Goal: Transaction & Acquisition: Purchase product/service

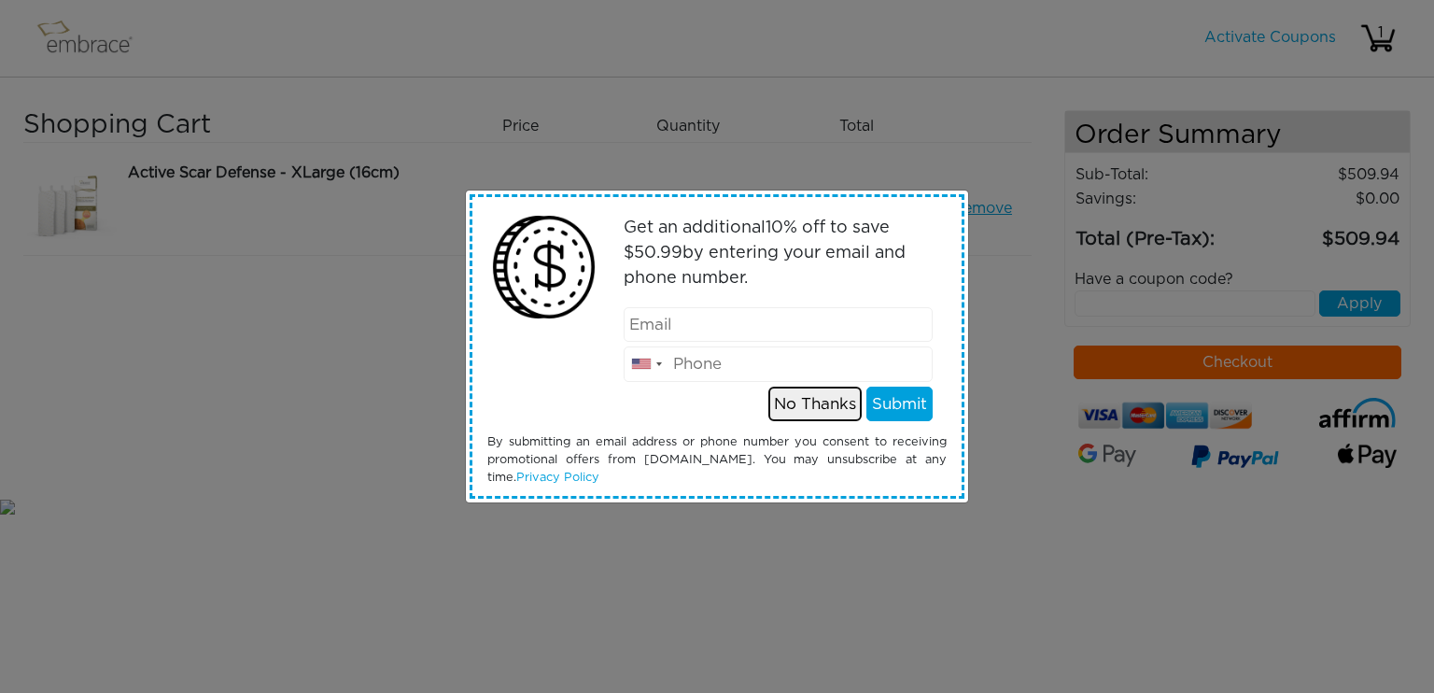
click at [812, 406] on button "No Thanks" at bounding box center [814, 404] width 93 height 35
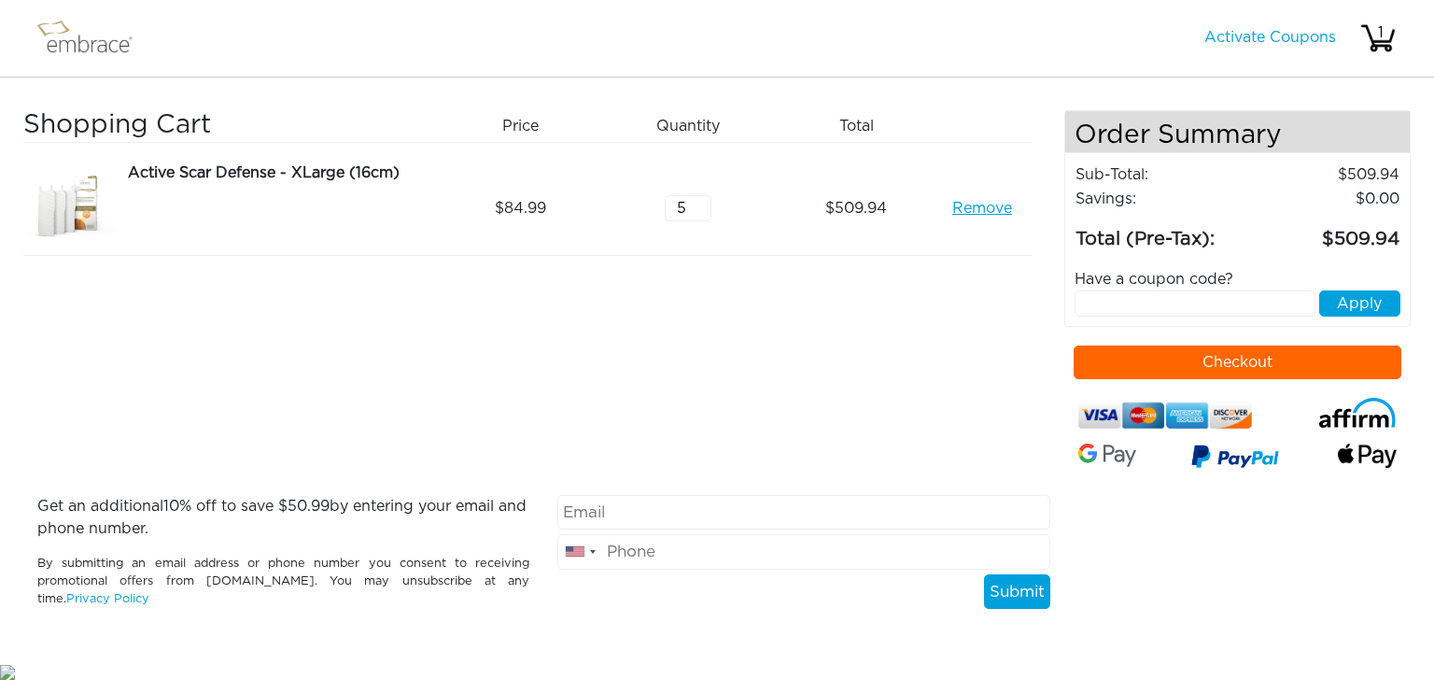
click at [700, 216] on input "5" at bounding box center [688, 208] width 47 height 26
click at [700, 216] on input "4" at bounding box center [688, 208] width 47 height 26
click at [700, 216] on input "3" at bounding box center [688, 208] width 47 height 26
click at [700, 216] on input "2" at bounding box center [688, 208] width 47 height 26
click at [700, 201] on input "3" at bounding box center [688, 208] width 47 height 26
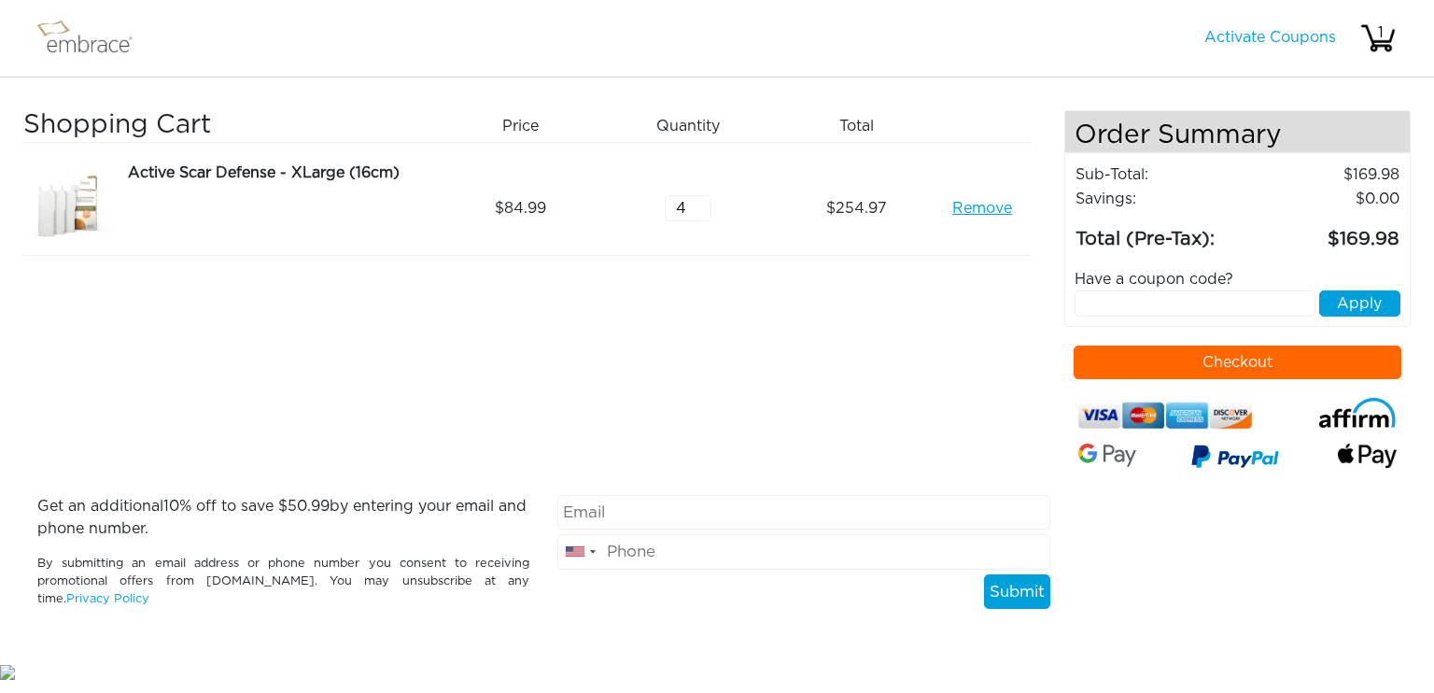
click at [700, 201] on input "4" at bounding box center [688, 208] width 47 height 26
click at [700, 201] on input "5" at bounding box center [688, 208] width 47 height 26
click at [700, 201] on input "6" at bounding box center [688, 208] width 47 height 26
click at [700, 201] on input "7" at bounding box center [688, 208] width 47 height 26
type input "8"
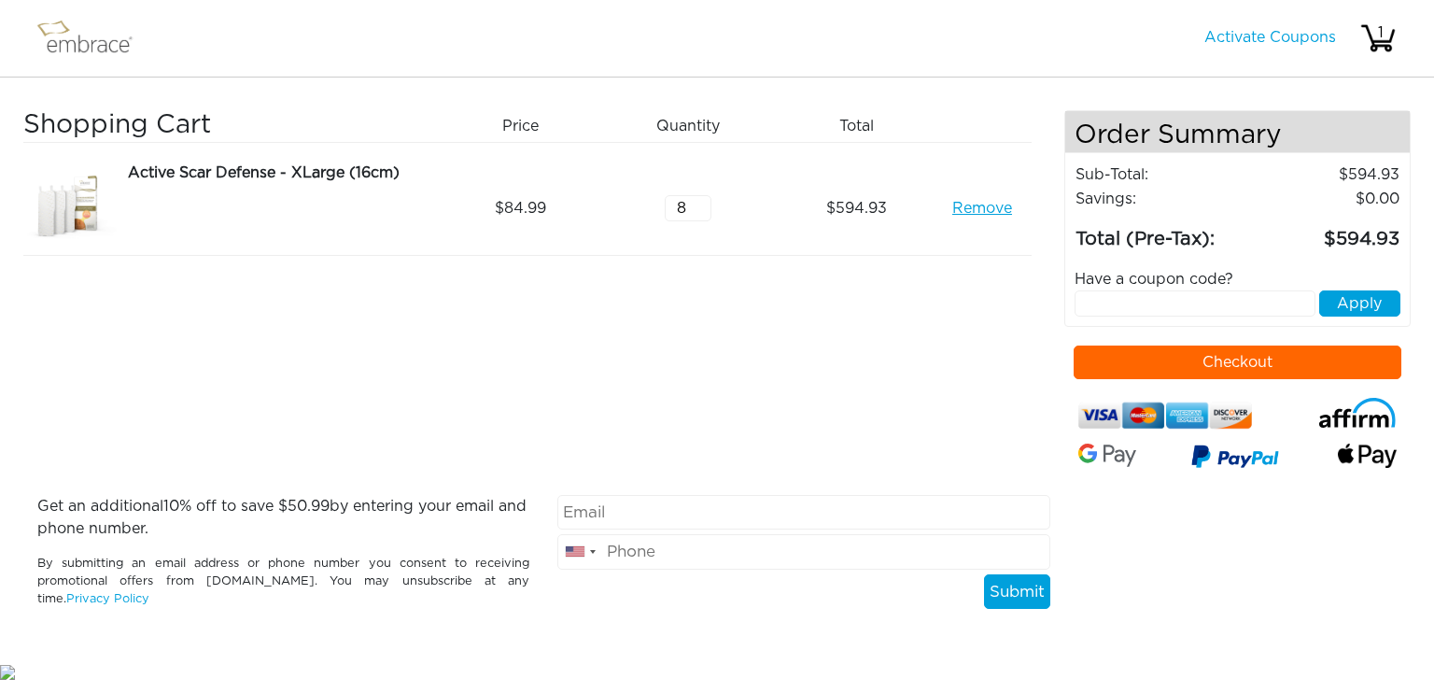
click at [700, 201] on input "8" at bounding box center [688, 208] width 47 height 26
click at [996, 209] on link "Remove" at bounding box center [982, 208] width 60 height 22
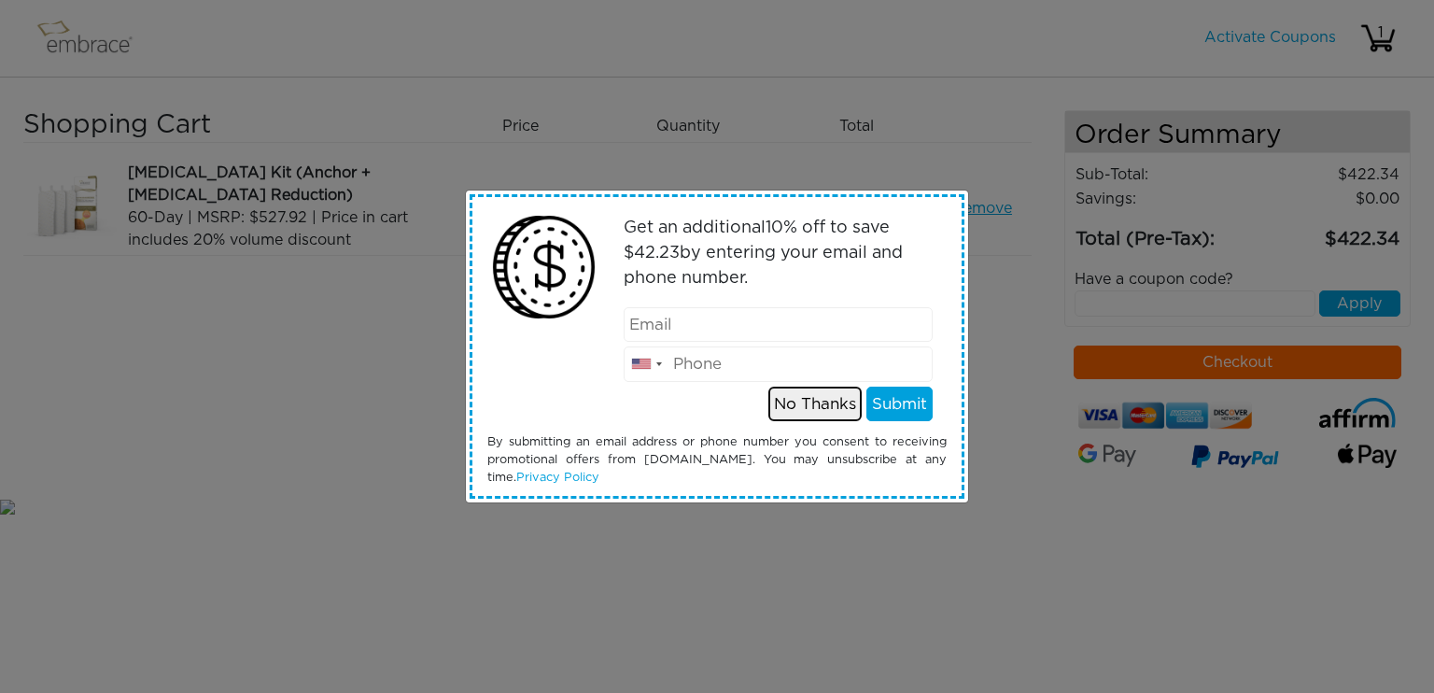
click at [837, 406] on button "No Thanks" at bounding box center [814, 404] width 93 height 35
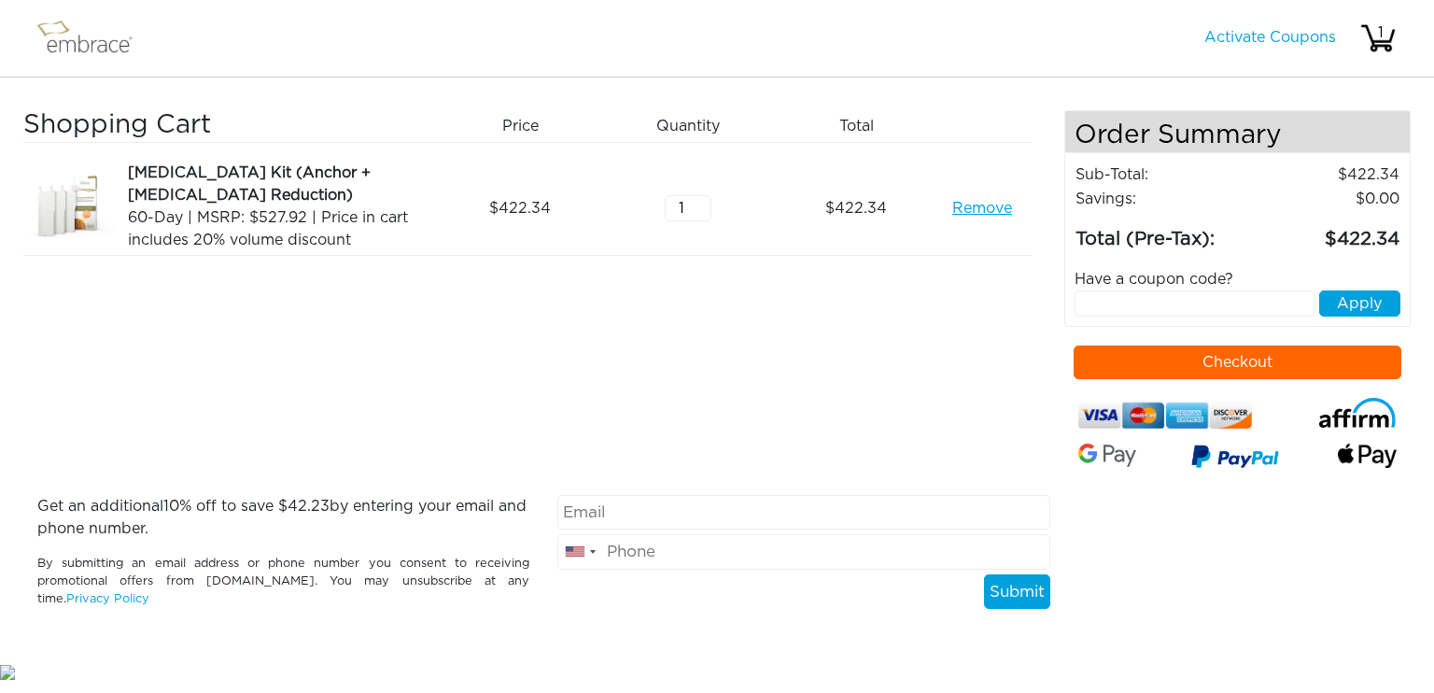
click at [1178, 298] on input "text" at bounding box center [1196, 303] width 242 height 26
type input "septembersteal"
click at [1367, 305] on button "Apply" at bounding box center [1359, 303] width 81 height 26
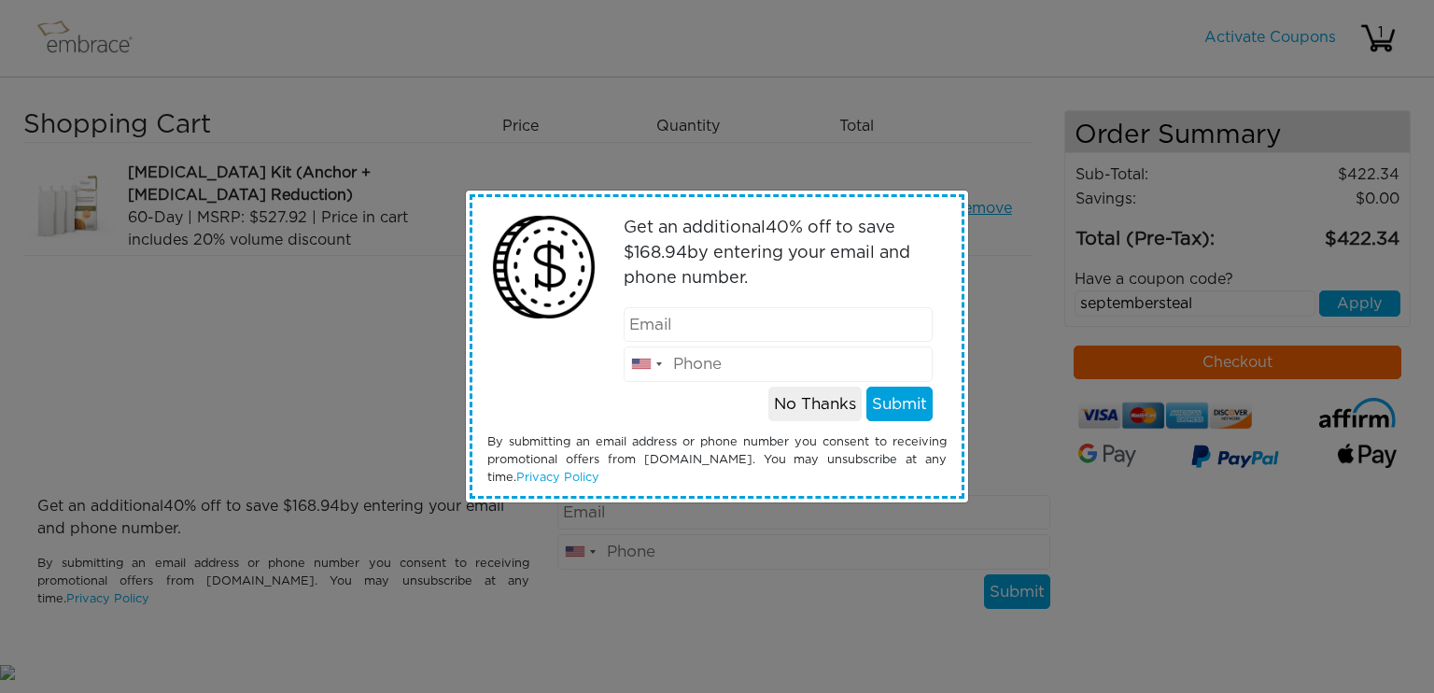
click at [792, 328] on input "email" at bounding box center [779, 324] width 310 height 35
click at [792, 328] on input "[EMAIL_ADDRESS][DOMAIN_NAME]" at bounding box center [779, 324] width 310 height 35
type input "[EMAIL_ADDRESS][DOMAIN_NAME]"
click at [791, 374] on input "tel" at bounding box center [779, 363] width 310 height 35
type input "6063564786"
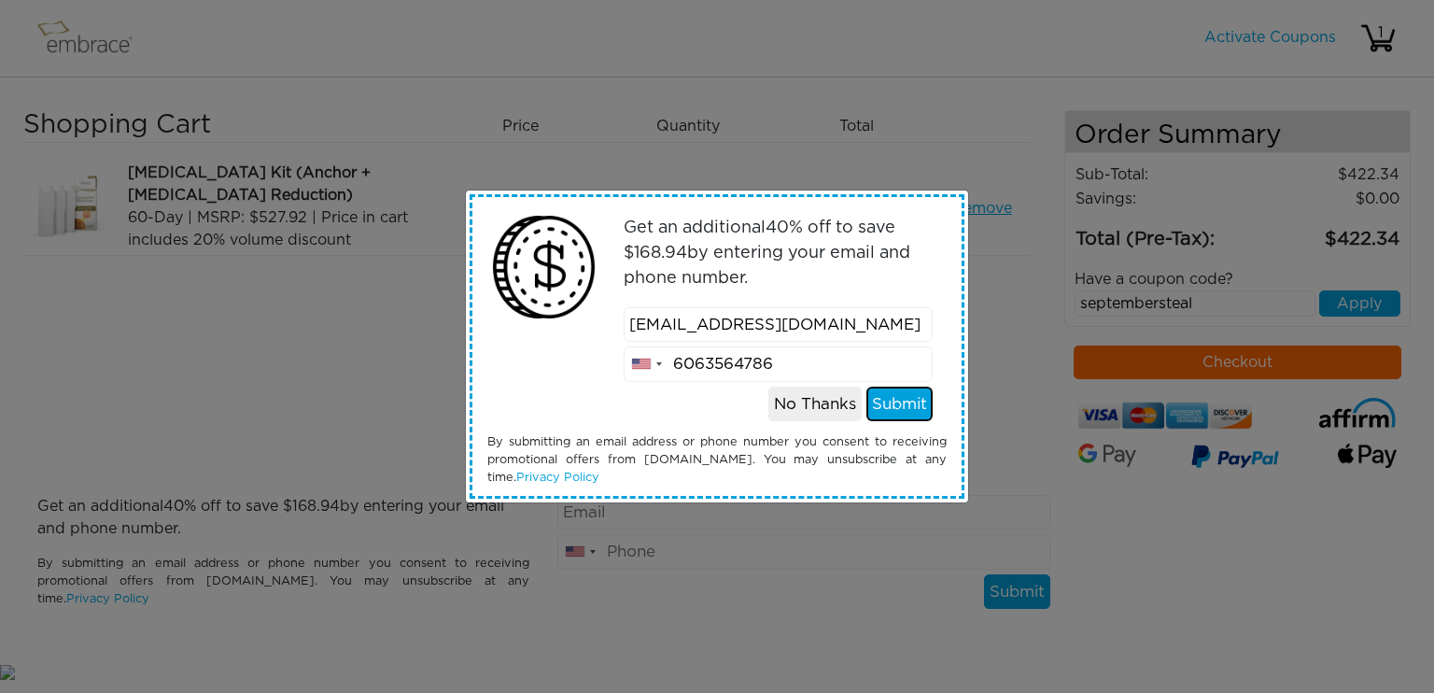
click at [897, 396] on button "Submit" at bounding box center [899, 404] width 66 height 35
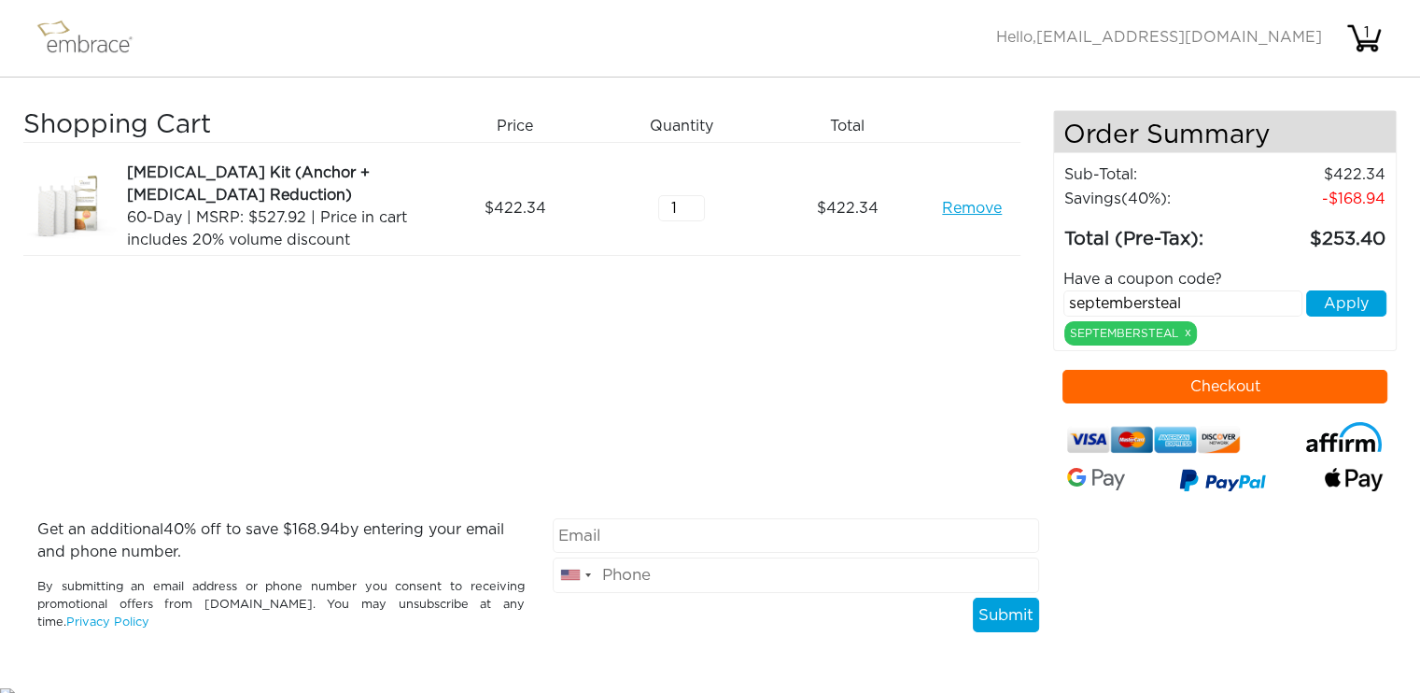
click at [1256, 376] on button "Checkout" at bounding box center [1224, 387] width 325 height 34
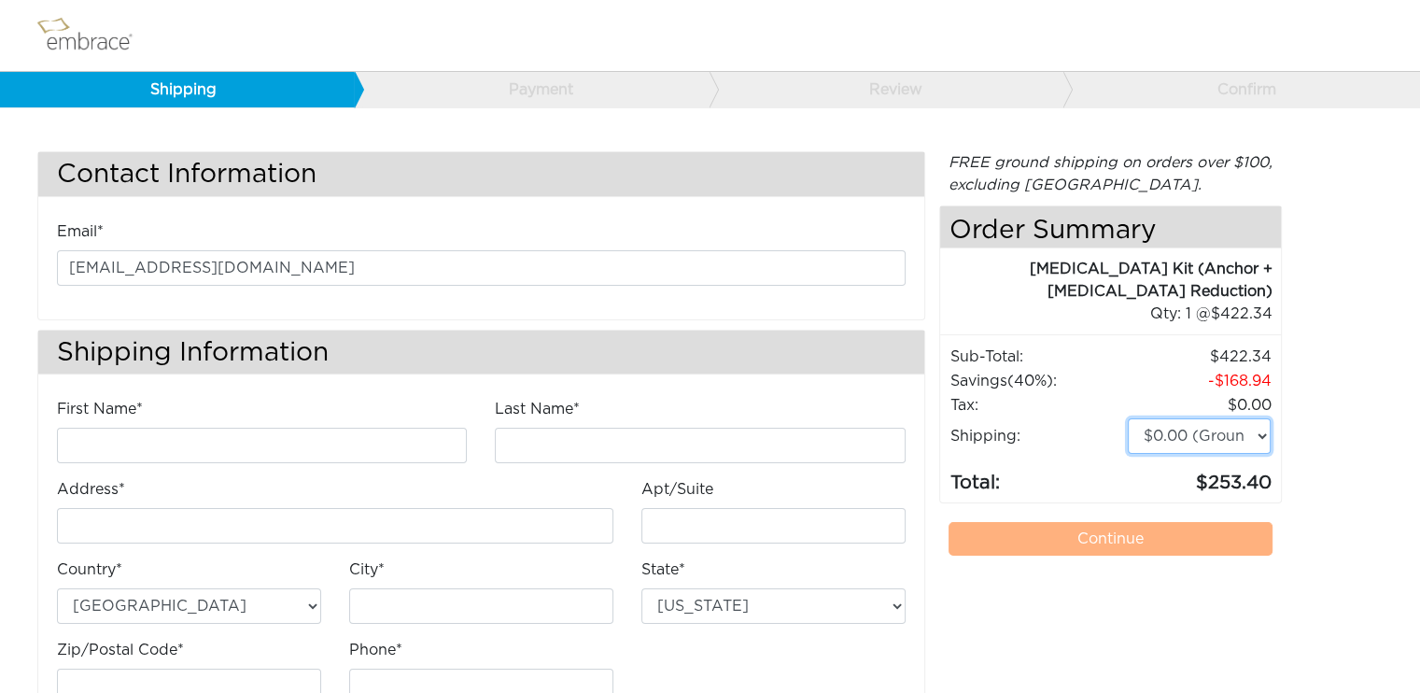
click at [1194, 418] on select "$0.00 (Ground) $15.00 (Express Saver) $20.00 (Two Day) $30.00 (Overnight)" at bounding box center [1200, 435] width 144 height 35
select select "4"
click at [1128, 418] on select "$0.00 (Ground) $15.00 (Express Saver) $20.00 (Two Day) $30.00 (Overnight)" at bounding box center [1200, 435] width 144 height 35
click at [1216, 522] on link "Continue" at bounding box center [1111, 539] width 325 height 34
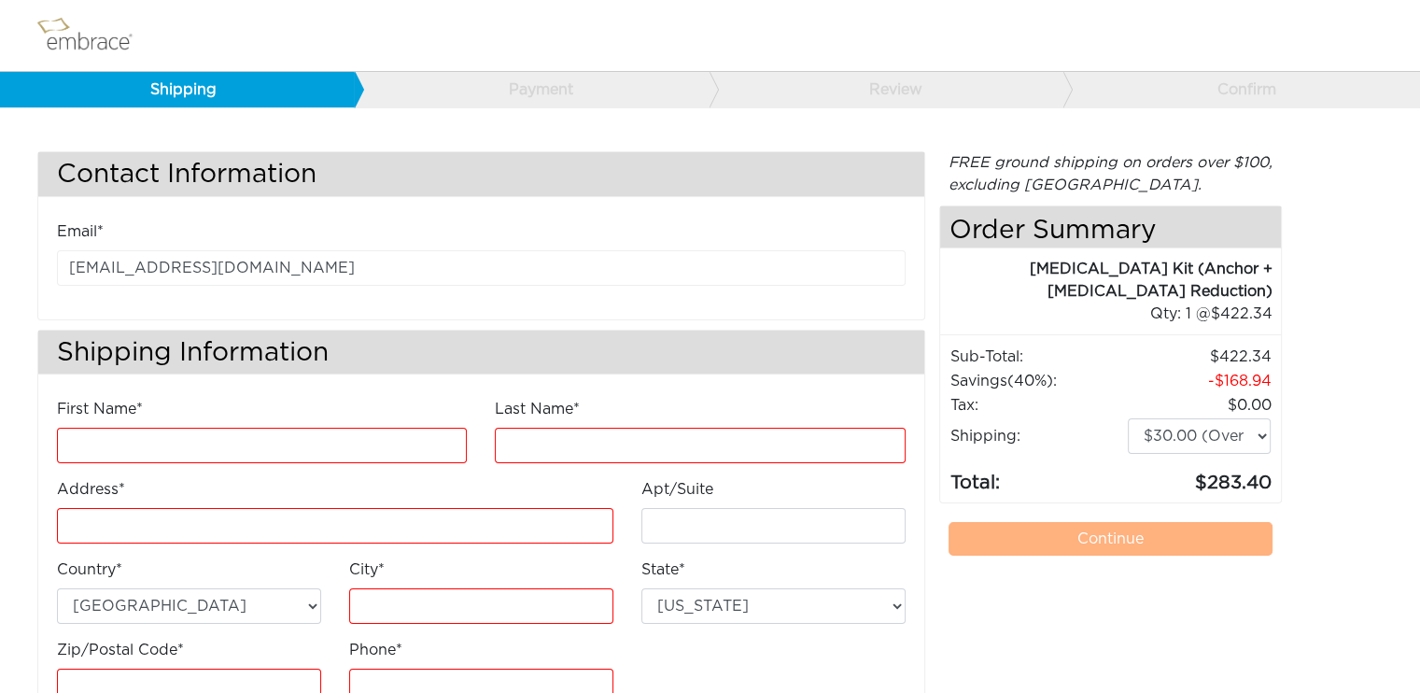
click at [1366, 432] on div "Contact Information Email* countrybutterfly21@outlook.com Shipping Information …" at bounding box center [709, 444] width 1373 height 587
click at [1129, 467] on td "283.40" at bounding box center [1200, 476] width 146 height 43
click at [293, 459] on input "First Name*" at bounding box center [262, 445] width 410 height 35
type input "Danielle"
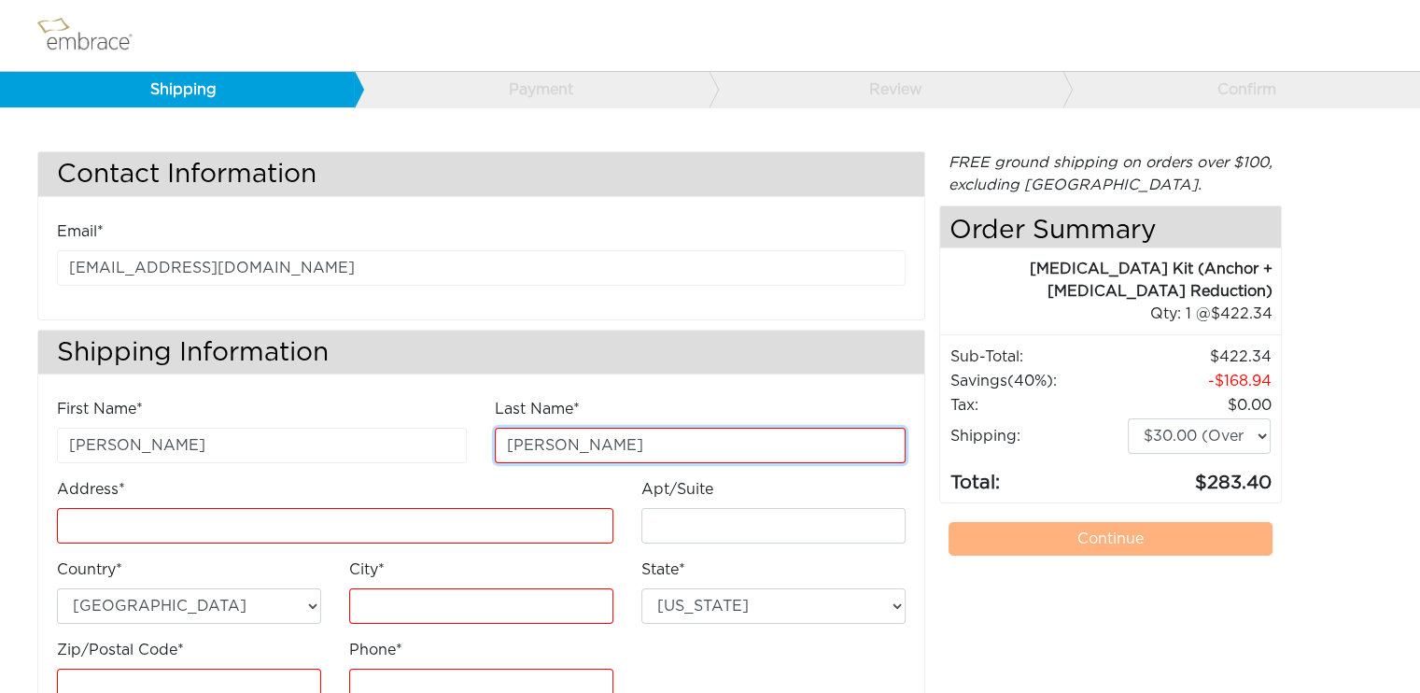
type input "Crossley"
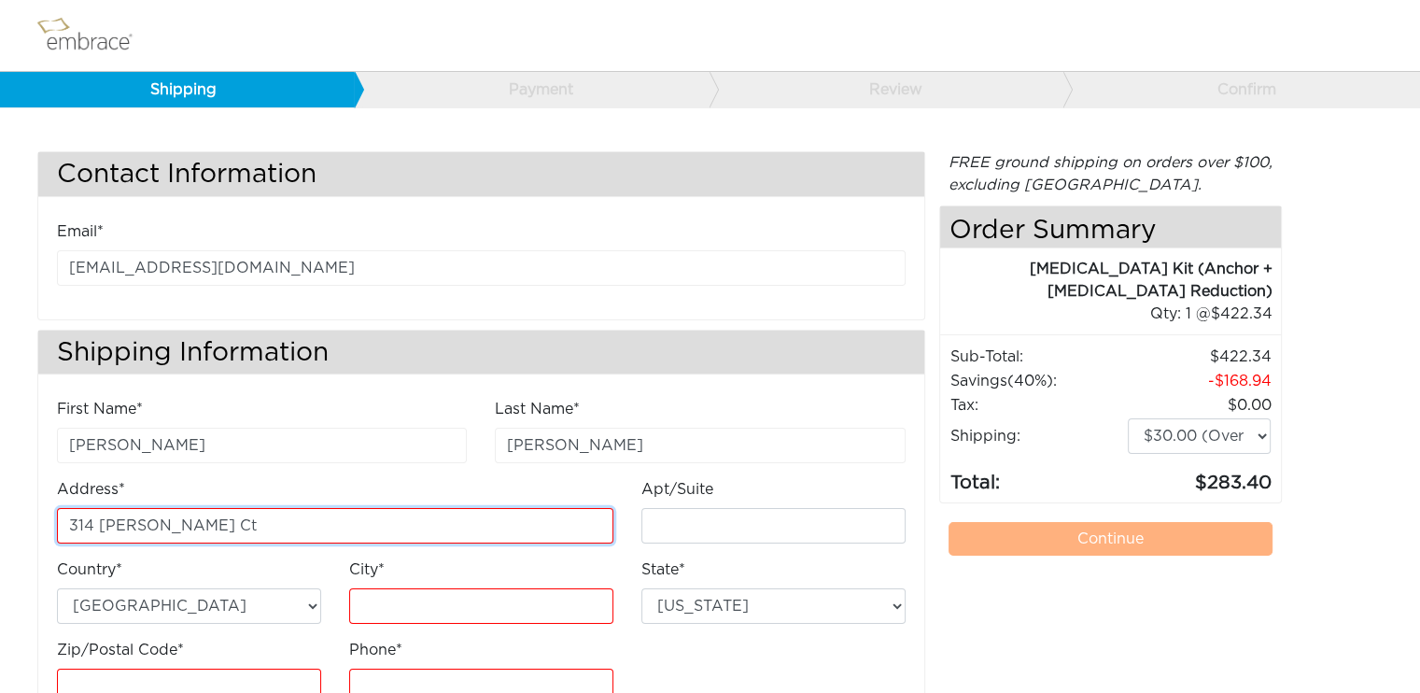
type input "314 [PERSON_NAME] Ct"
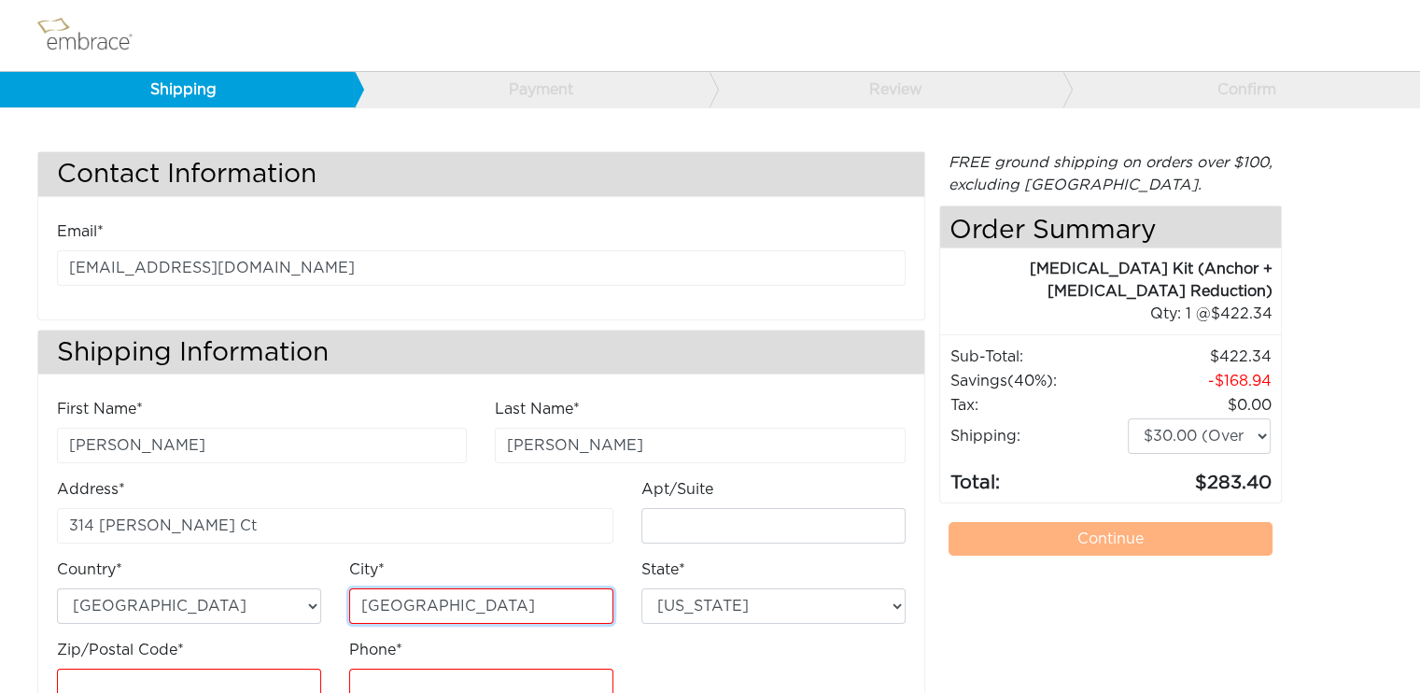
type input "Georgetown"
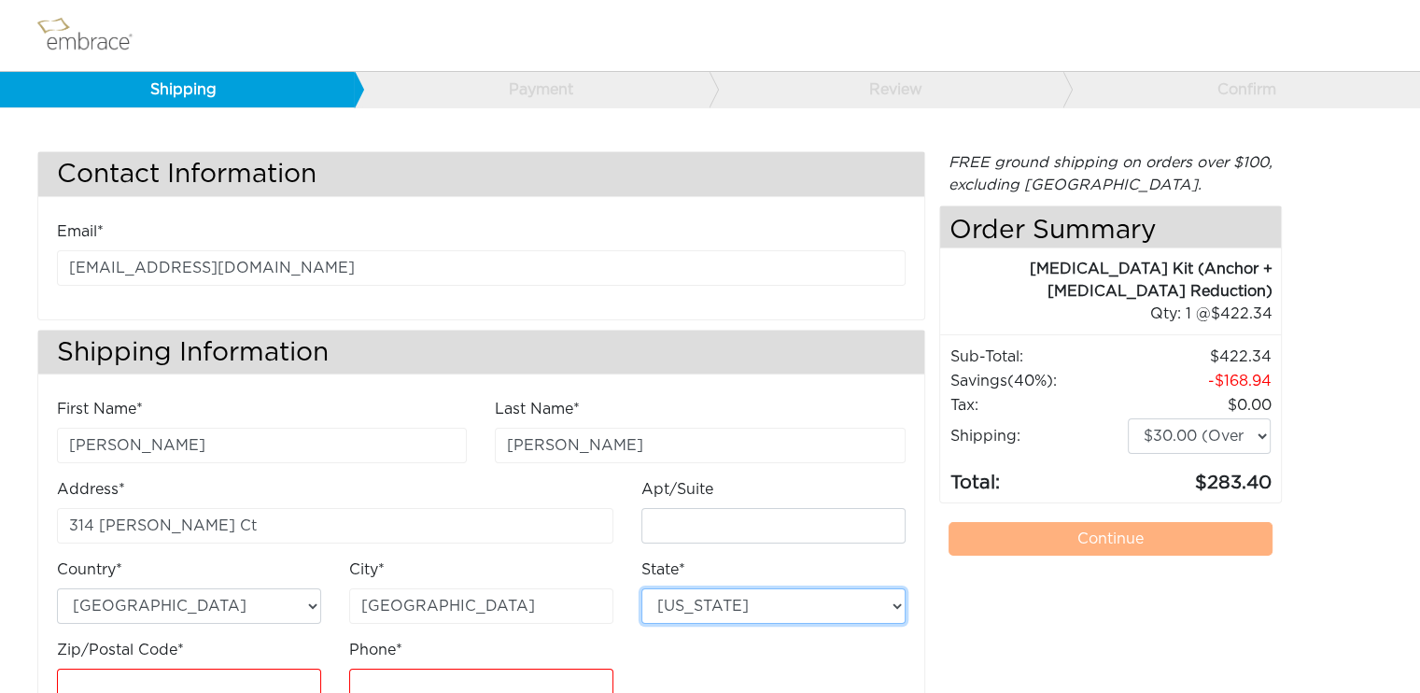
select select "KY"
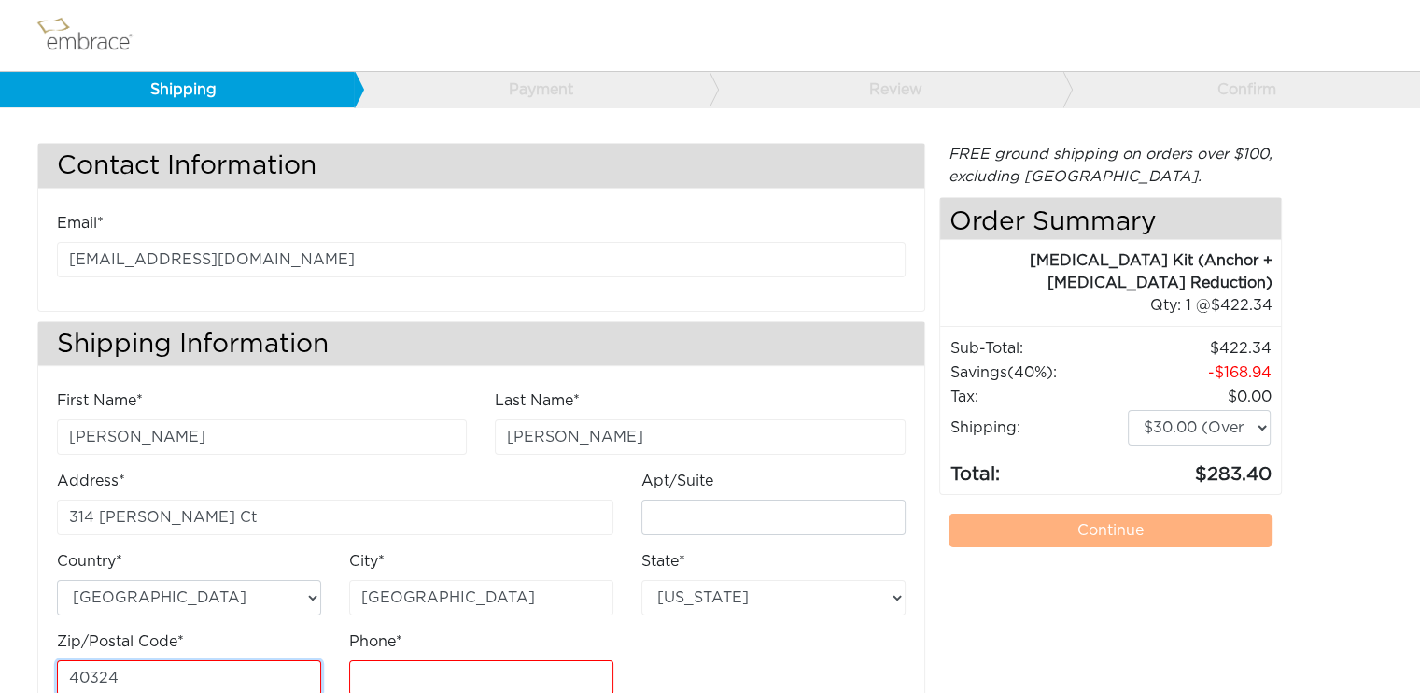
type input "40324"
type input "6063564786"
click at [664, 679] on div "First Name* Danielle Last Name* Crossley Address* 314 Enid Ct Apt/Suite Country*" at bounding box center [481, 549] width 877 height 321
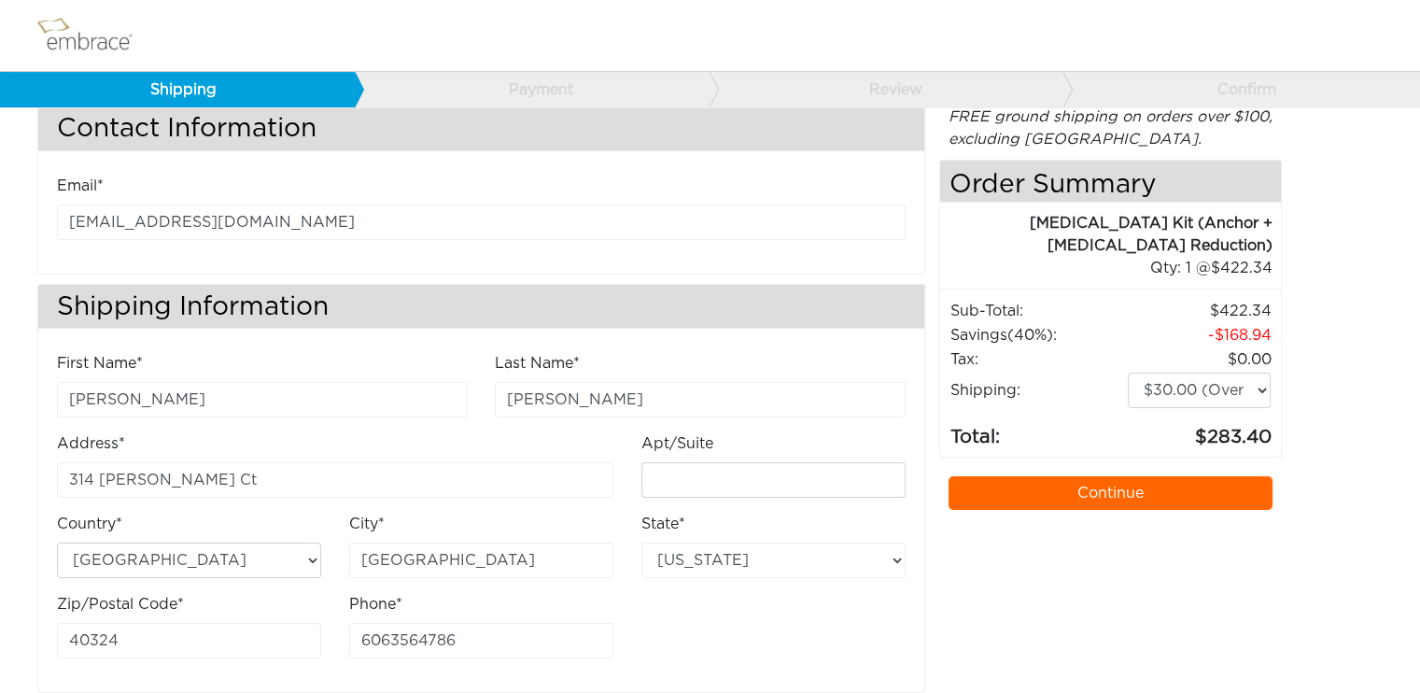
scroll to position [65, 0]
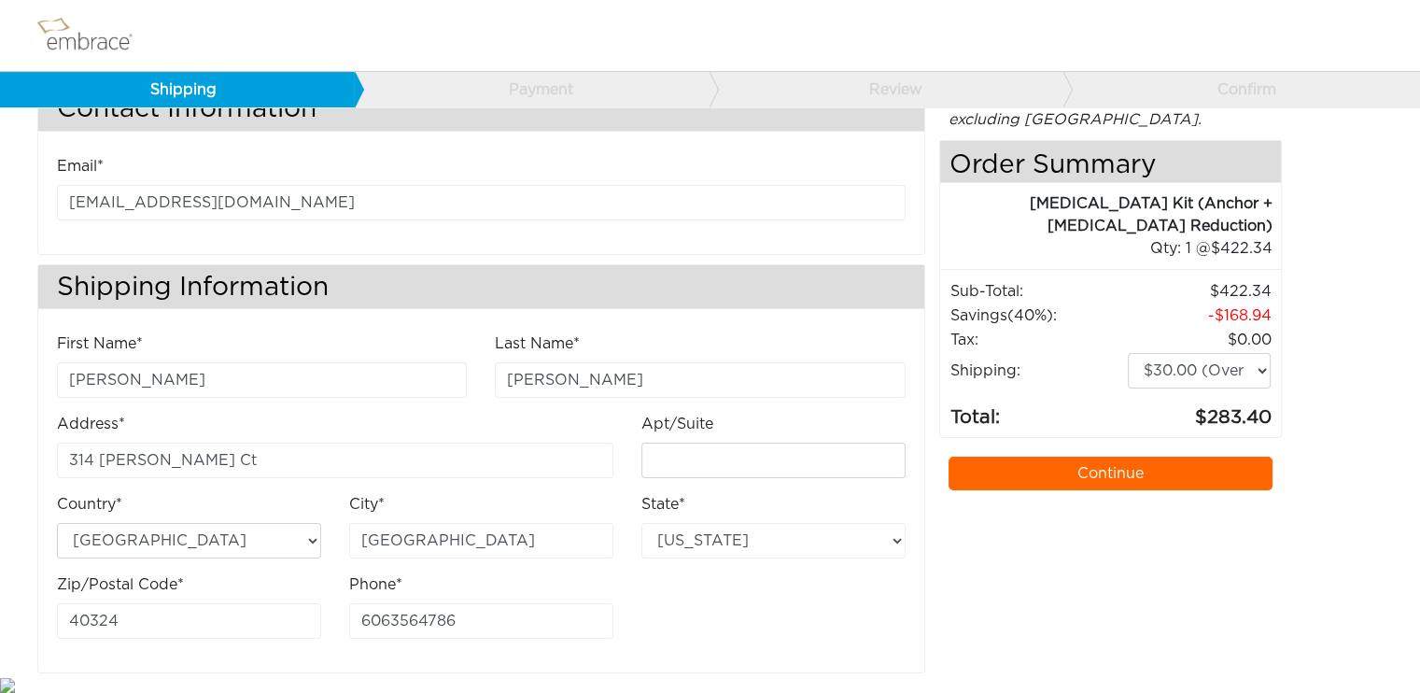
click at [1102, 457] on link "Continue" at bounding box center [1111, 474] width 325 height 34
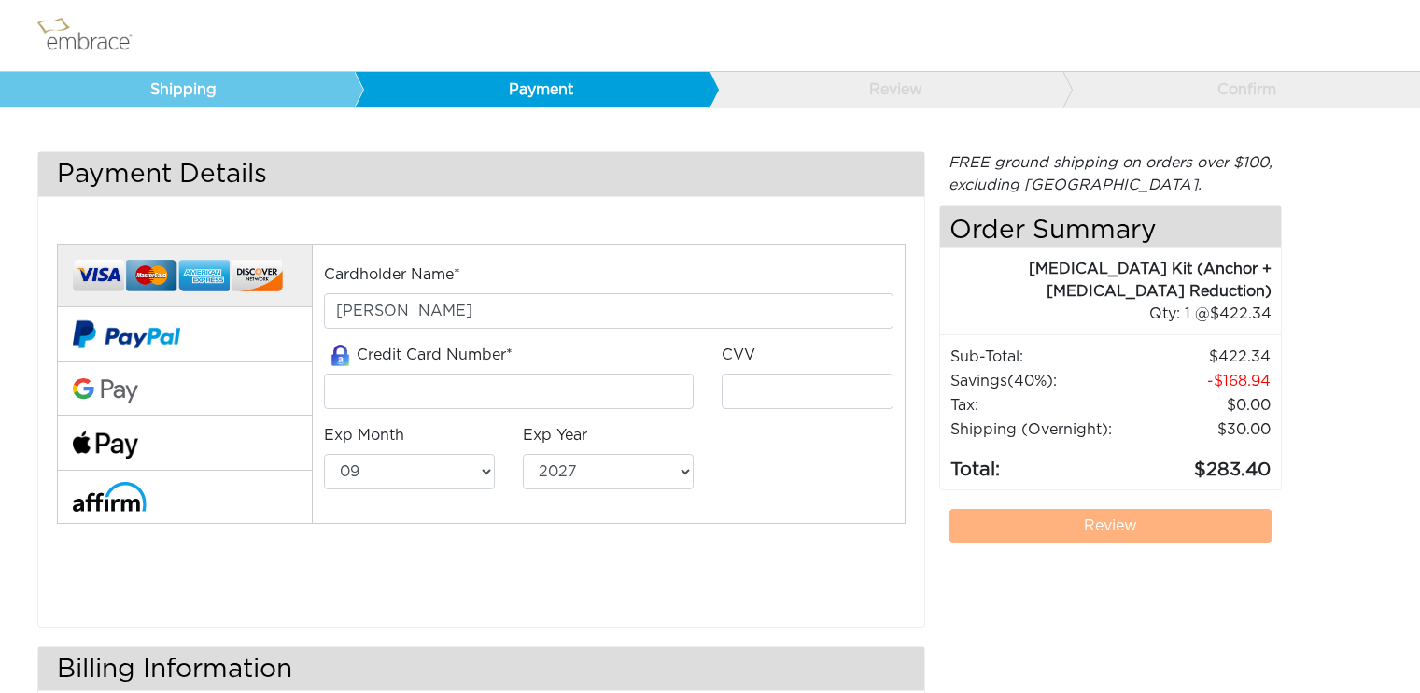
select select "9"
select select "2027"
click at [526, 392] on input "tel" at bounding box center [509, 390] width 371 height 35
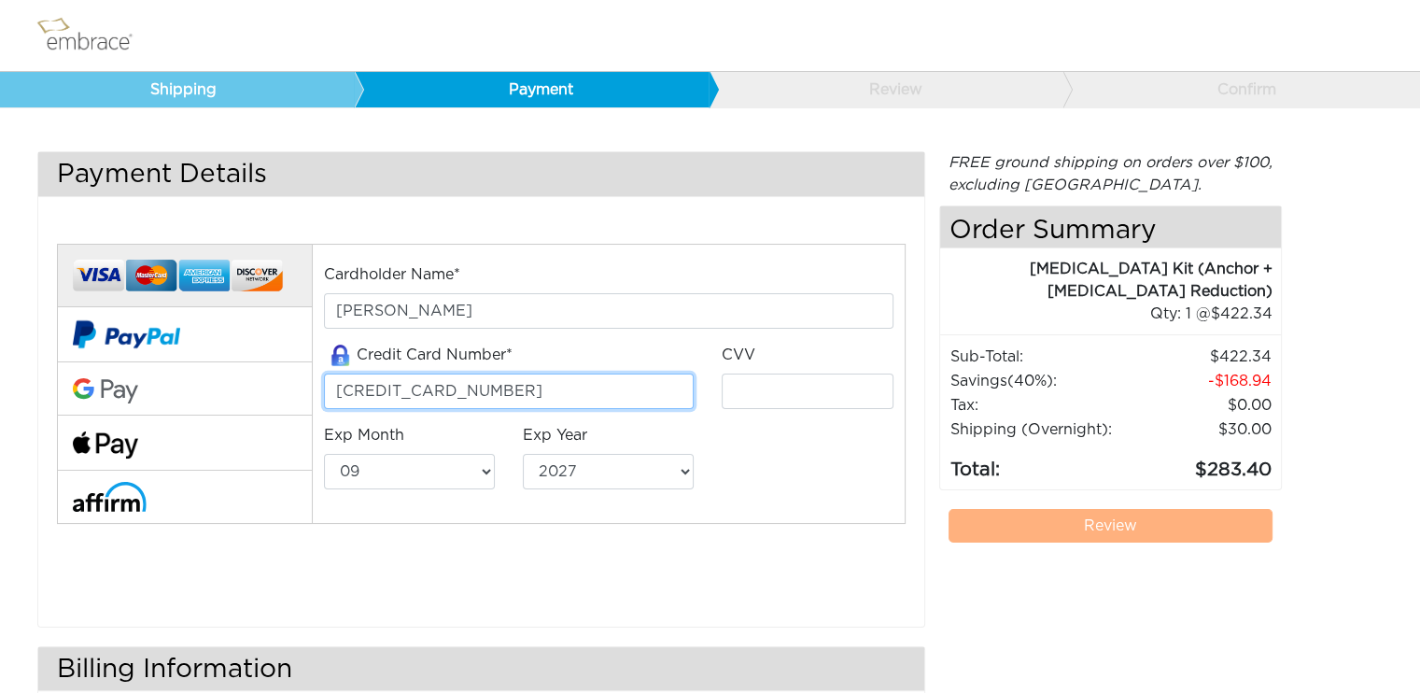
type input "5178057523387426"
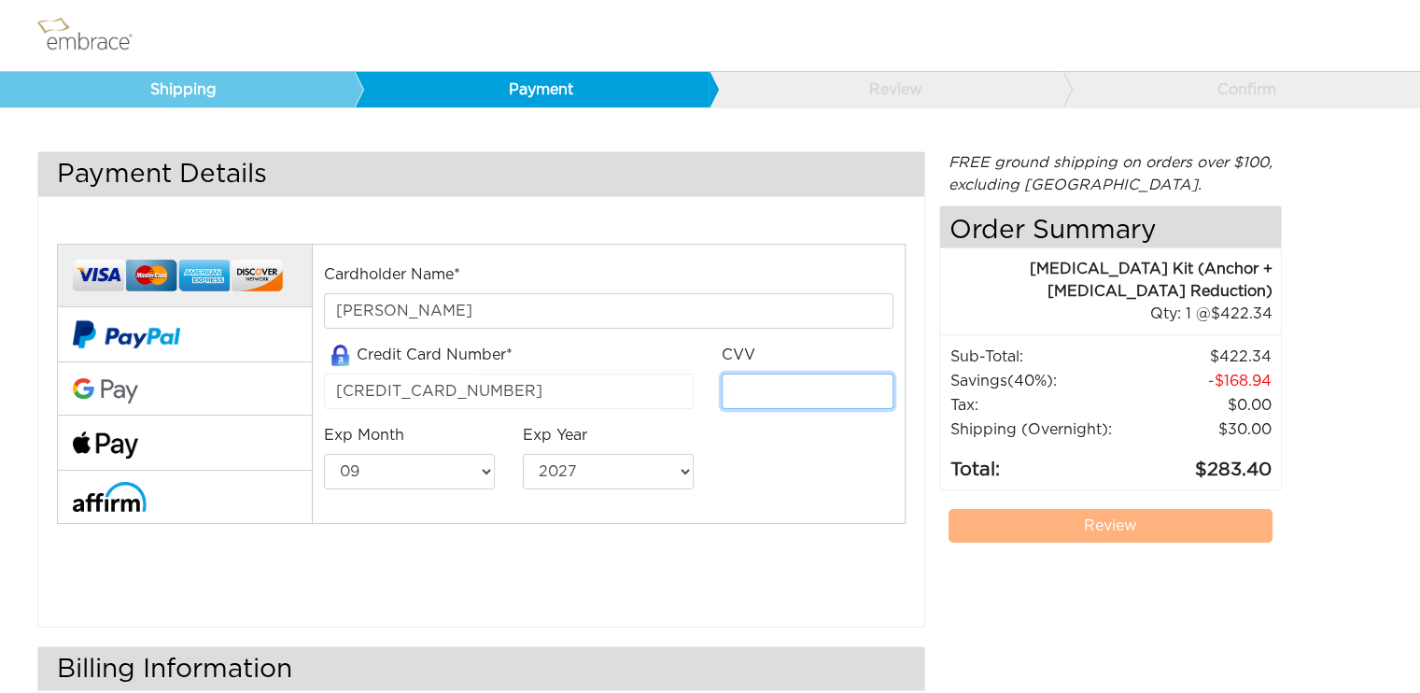
click at [769, 394] on input "tel" at bounding box center [807, 390] width 171 height 35
type input "584"
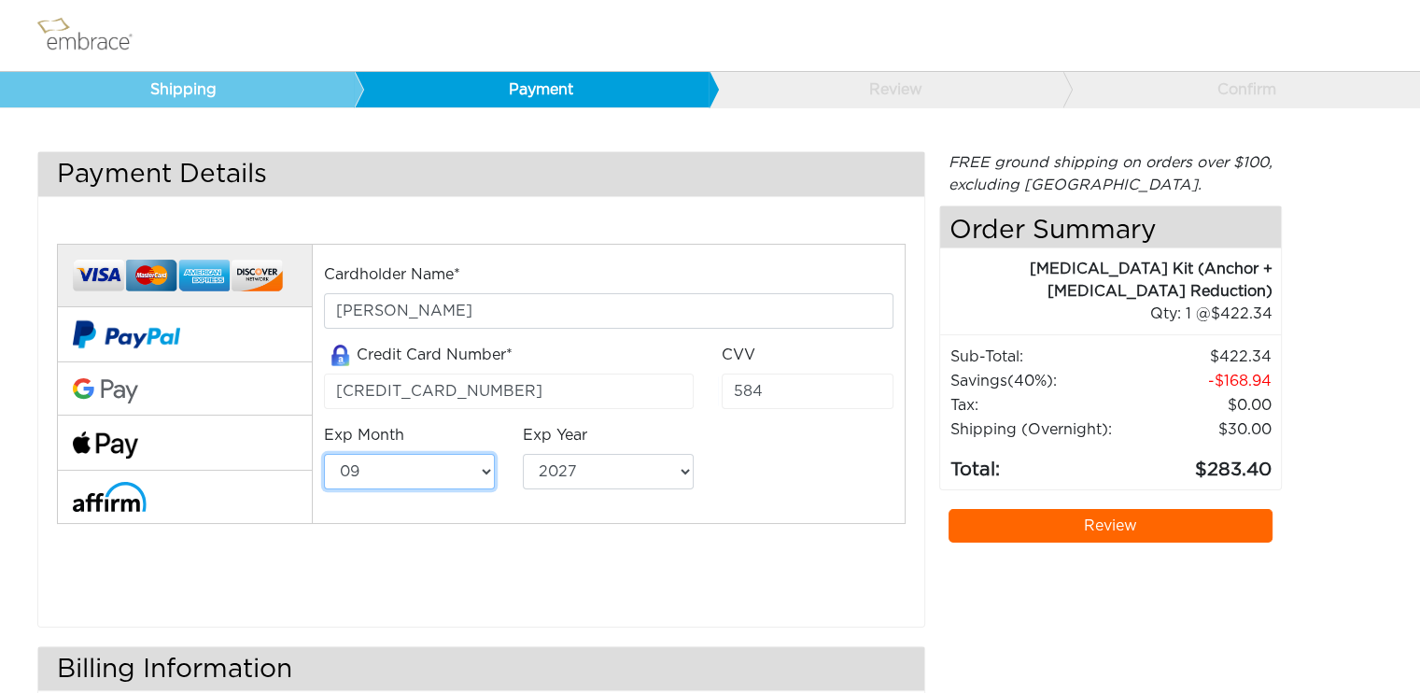
click at [437, 473] on select "01 02 03 04 05 06 07 08 09 10 11 12" at bounding box center [409, 471] width 171 height 35
select select "3"
click at [324, 454] on select "01 02 03 04 05 06 07 08 09 10 11 12" at bounding box center [409, 471] width 171 height 35
click at [610, 464] on select "2025 2026 2027 2028 2029 2030 2031 2032 2033 2034 2035 2036 2037 2038 2039" at bounding box center [608, 471] width 171 height 35
select select "2028"
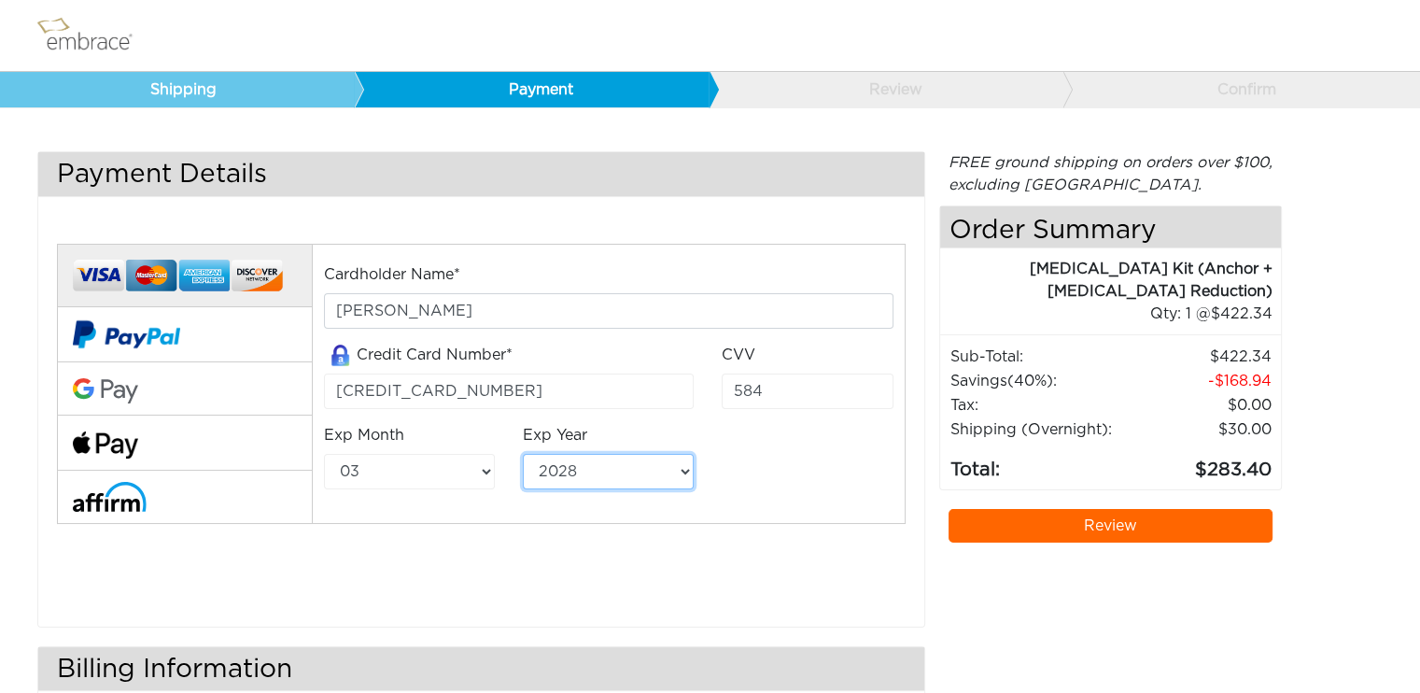
click at [523, 454] on select "2025 2026 2027 2028 2029 2030 2031 2032 2033 2034 2035 2036 2037 2038 2039" at bounding box center [608, 471] width 171 height 35
click at [846, 457] on div "Cardholder Name* Danielle Crossley Credit Card Number* 5178057523387426 CVV 584…" at bounding box center [609, 384] width 598 height 242
click at [1069, 509] on link "Review" at bounding box center [1111, 526] width 325 height 34
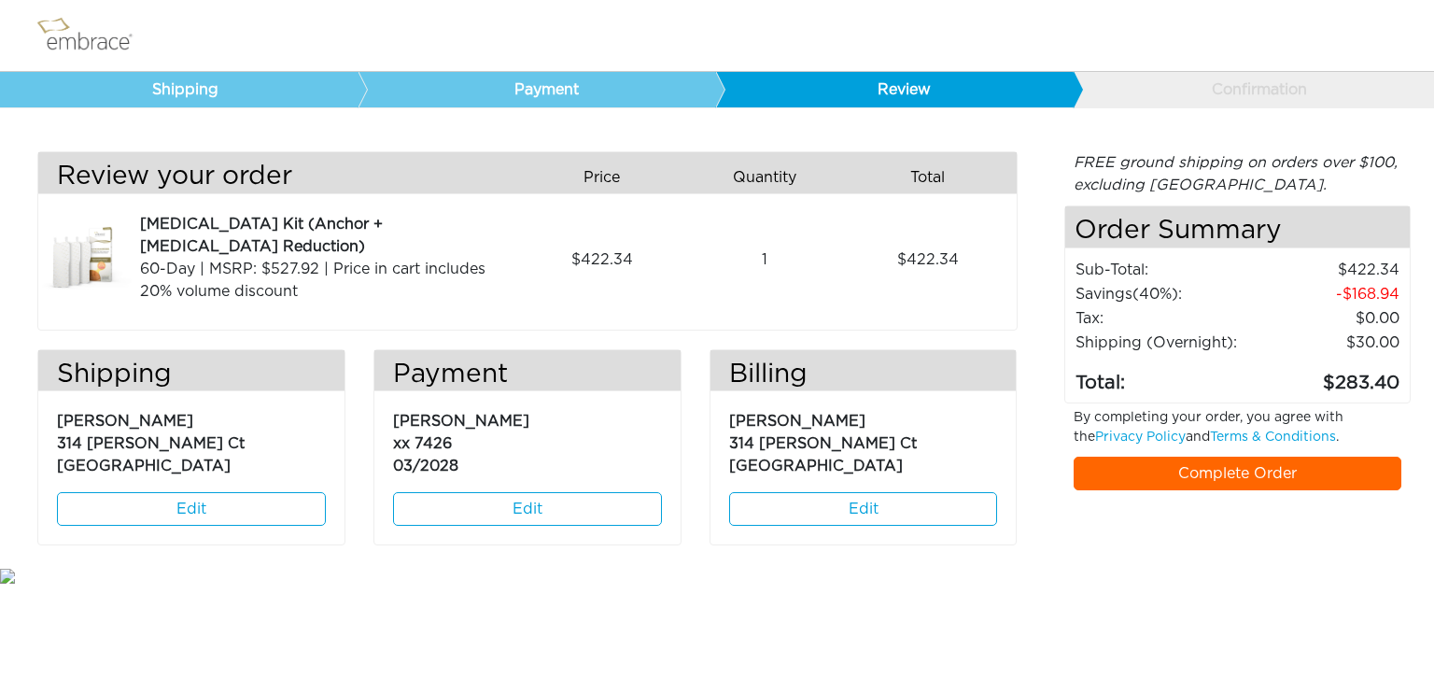
click at [1272, 477] on link "Complete Order" at bounding box center [1238, 474] width 329 height 34
